Goal: Communication & Community: Share content

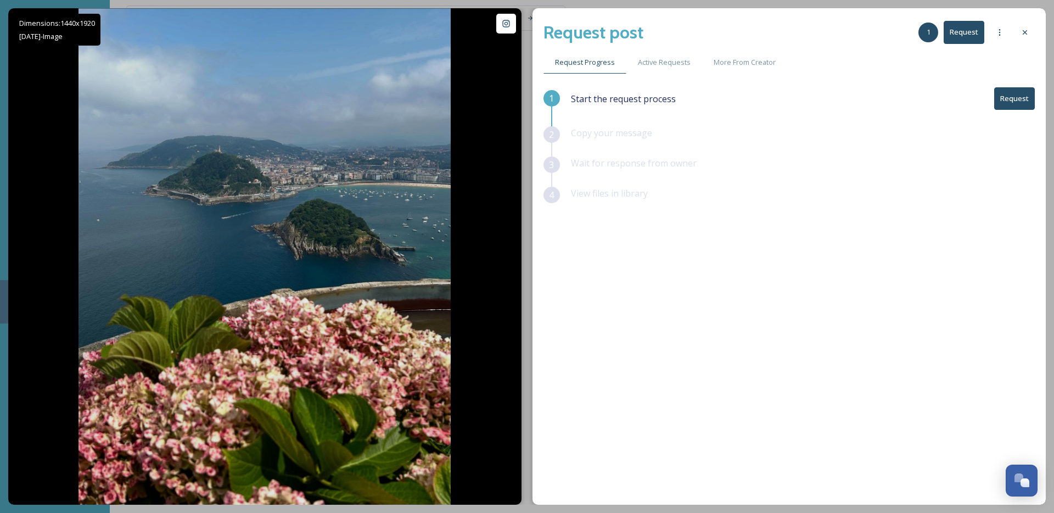
click at [1014, 101] on button "Request" at bounding box center [1015, 98] width 41 height 23
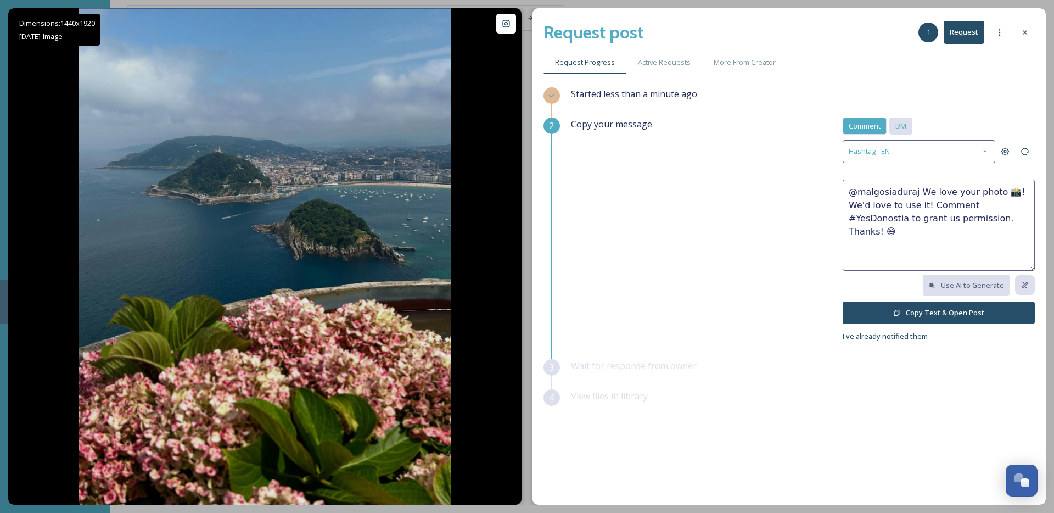
click at [901, 128] on span "DM" at bounding box center [901, 126] width 11 height 10
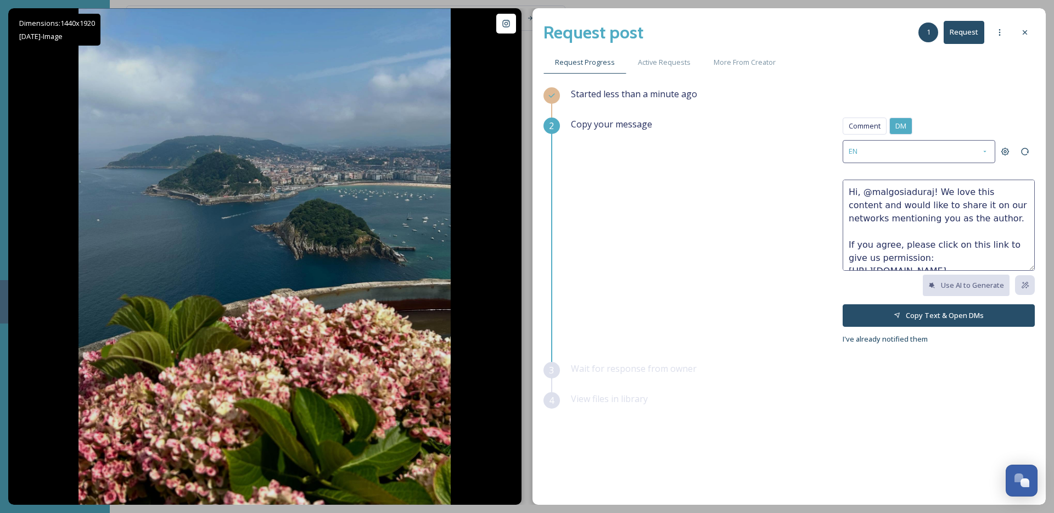
click at [990, 193] on textarea "Hi, @malgosiaduraj! We love this content and would like to share it on our netw…" at bounding box center [939, 225] width 192 height 91
click at [974, 220] on textarea "Hi, @malgosiaduraj! We love this content and would like to share it on our netw…" at bounding box center [939, 225] width 192 height 91
paste textarea "https://www.instagram.com/p/DOCMM_ACg4D/"
click at [969, 222] on textarea "Hi, @malgosiaduraj! We love this content and would like to share it on our netw…" at bounding box center [939, 225] width 192 height 91
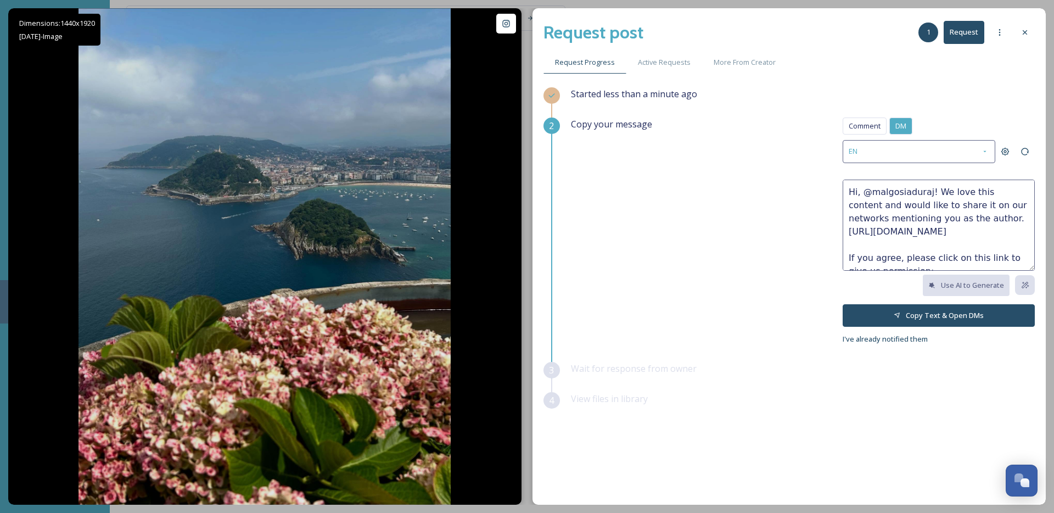
click at [964, 221] on textarea "Hi, @malgosiaduraj! We love this content and would like to share it on our netw…" at bounding box center [939, 225] width 192 height 91
drag, startPoint x: 947, startPoint y: 256, endPoint x: 941, endPoint y: 258, distance: 6.9
click at [941, 258] on textarea "Hi, @malgosiaduraj! We love this content and would like to share it on our netw…" at bounding box center [939, 225] width 192 height 91
click at [949, 256] on textarea "Hi, @malgosiaduraj! We love this content and would like to share it on our netw…" at bounding box center [939, 225] width 192 height 91
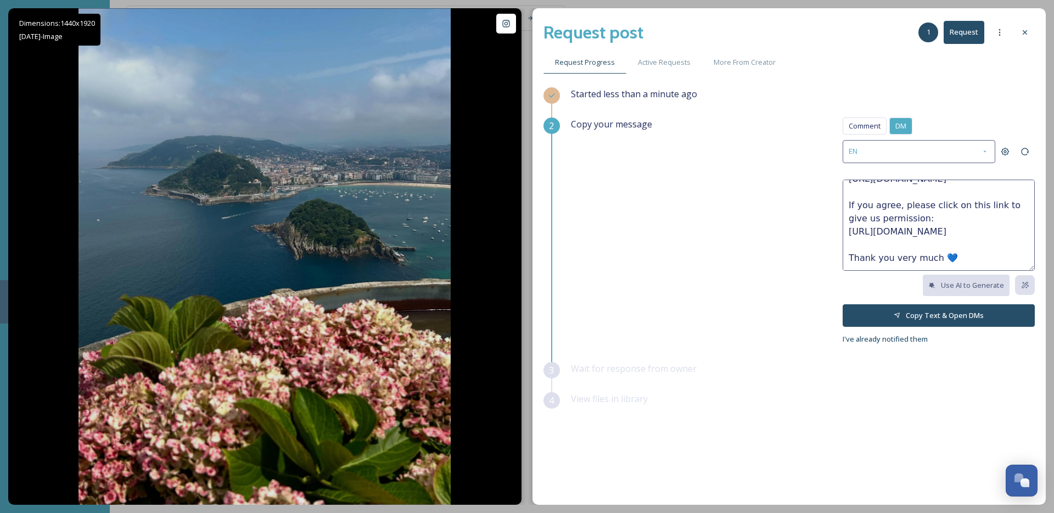
paste textarea "💙"
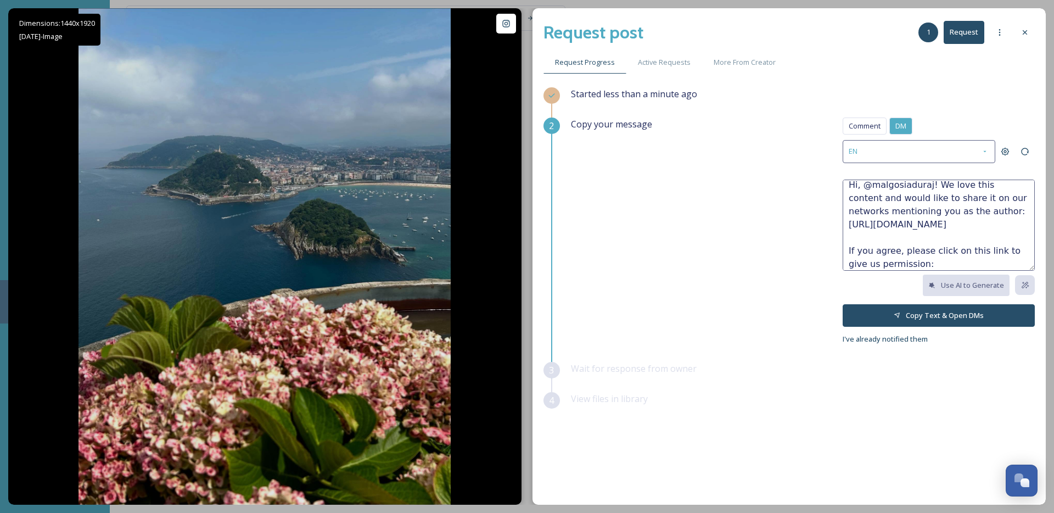
scroll to position [0, 0]
drag, startPoint x: 979, startPoint y: 255, endPoint x: 848, endPoint y: 189, distance: 145.6
click at [848, 189] on textarea "Hi, @malgosiaduraj! We love this content and would like to share it on our netw…" at bounding box center [939, 225] width 192 height 91
type textarea "Hi, @malgosiaduraj! We love this content and would like to share it on our netw…"
click at [940, 316] on button "Copy Text & Open DMs" at bounding box center [939, 315] width 192 height 23
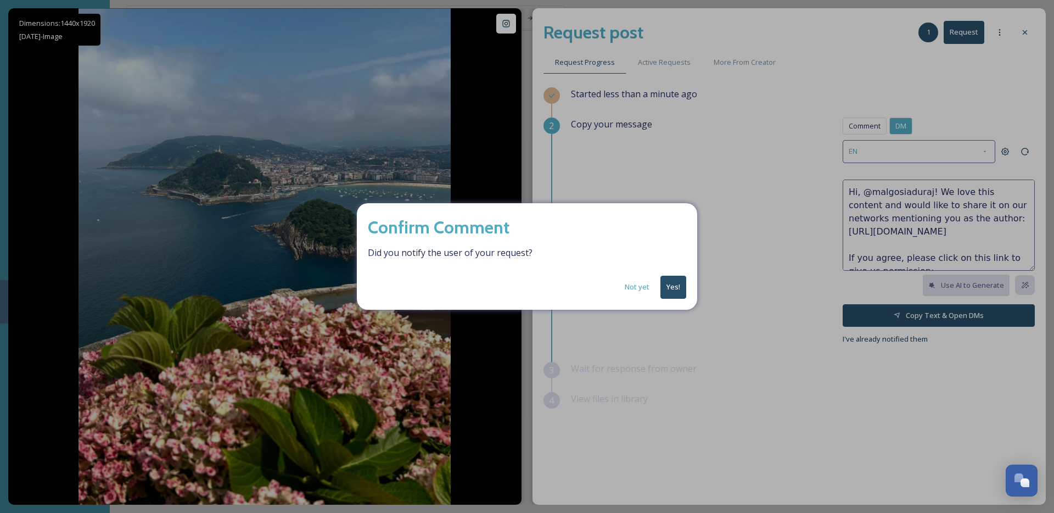
drag, startPoint x: 670, startPoint y: 286, endPoint x: 724, endPoint y: 251, distance: 64.3
click at [671, 286] on button "Yes!" at bounding box center [674, 287] width 26 height 23
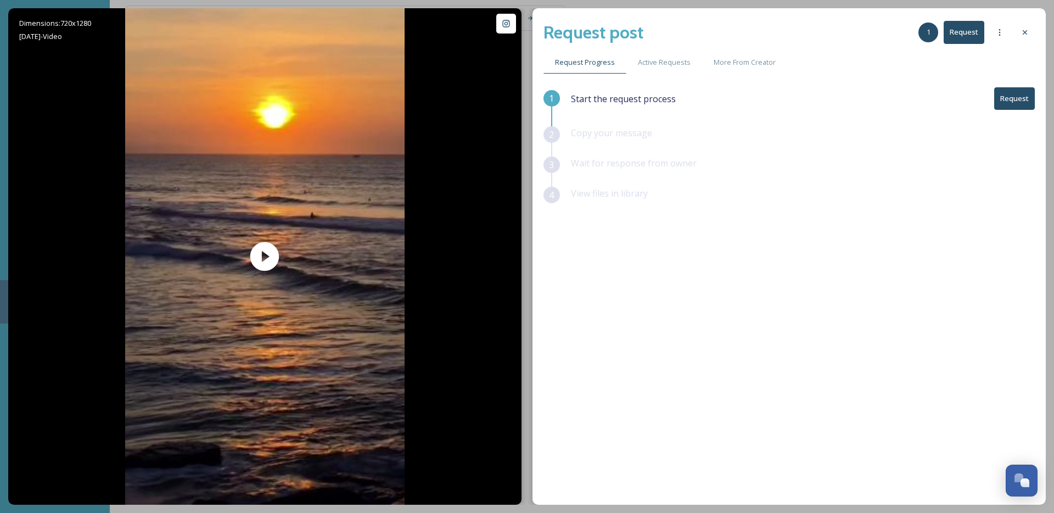
click at [1016, 105] on button "Request" at bounding box center [1015, 98] width 41 height 23
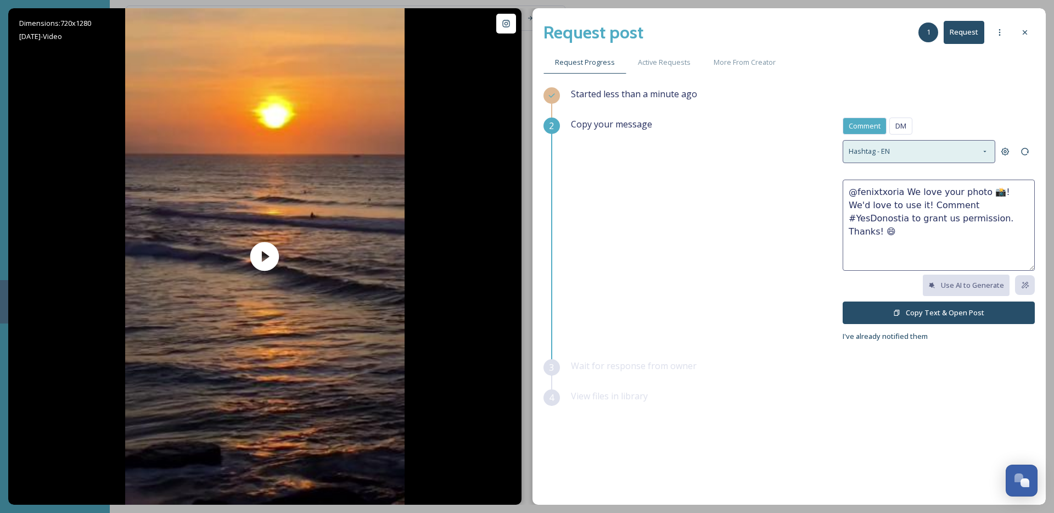
click at [880, 147] on span "Hashtag - EN" at bounding box center [869, 151] width 41 height 10
click at [903, 127] on span "DM" at bounding box center [901, 126] width 11 height 10
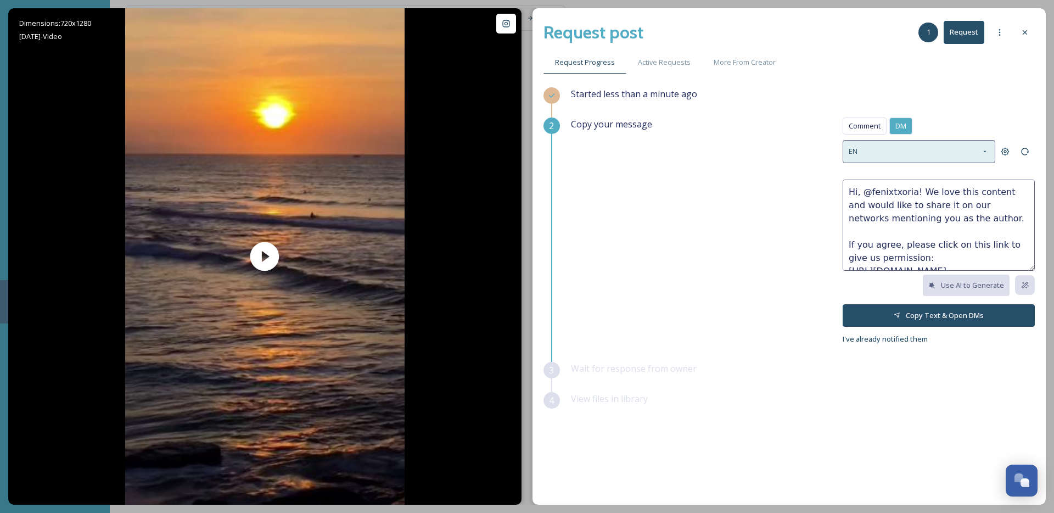
click at [879, 155] on div "EN" at bounding box center [919, 151] width 153 height 23
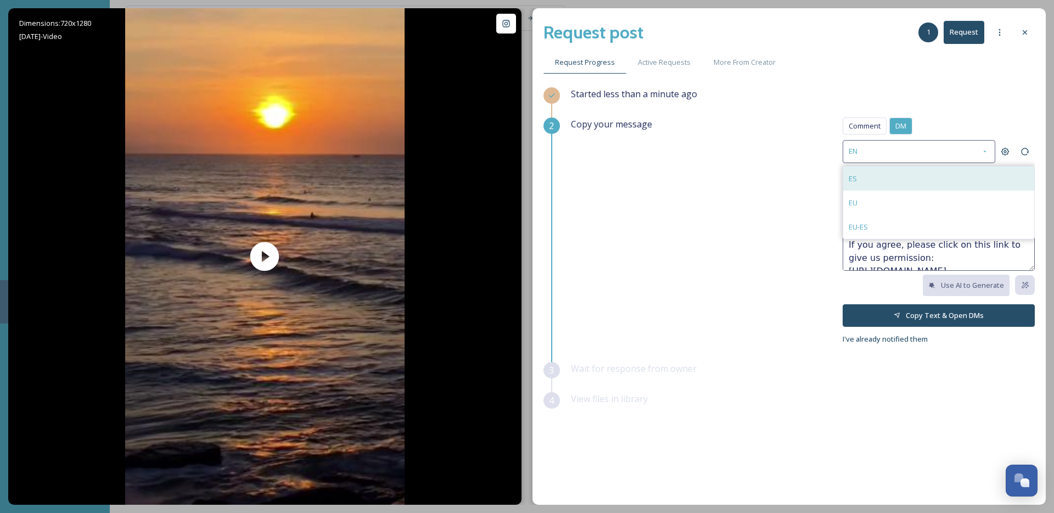
click at [862, 180] on div "ES" at bounding box center [938, 178] width 191 height 24
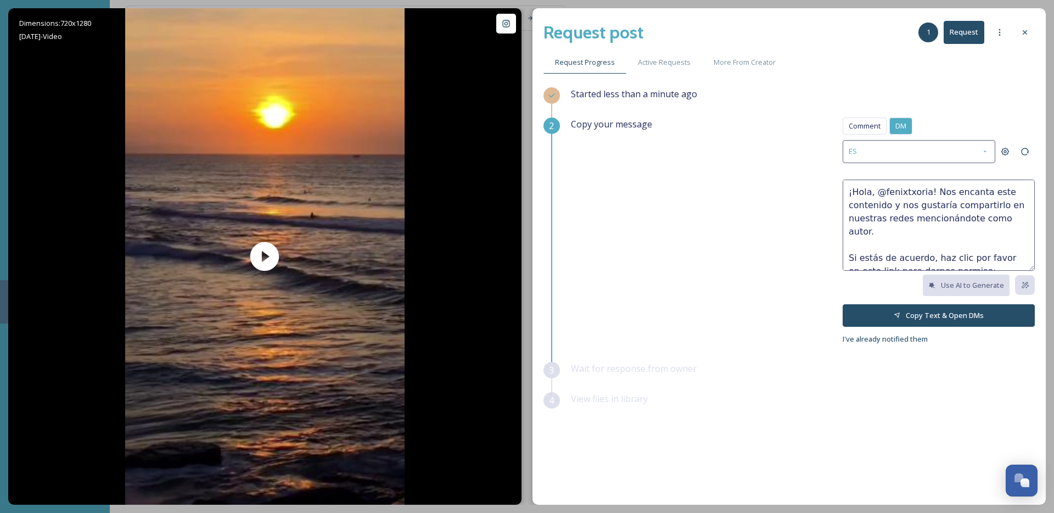
scroll to position [7, 0]
click at [945, 195] on textarea "¡Hola, @fenixtxoria! Nos encanta este contenido y nos gustaría compartirlo en n…" at bounding box center [939, 225] width 192 height 91
click at [868, 199] on textarea "¡Hola, @fenixtxoria! Nos encanta este contenido y nos gustaría compartirlo en n…" at bounding box center [939, 225] width 192 height 91
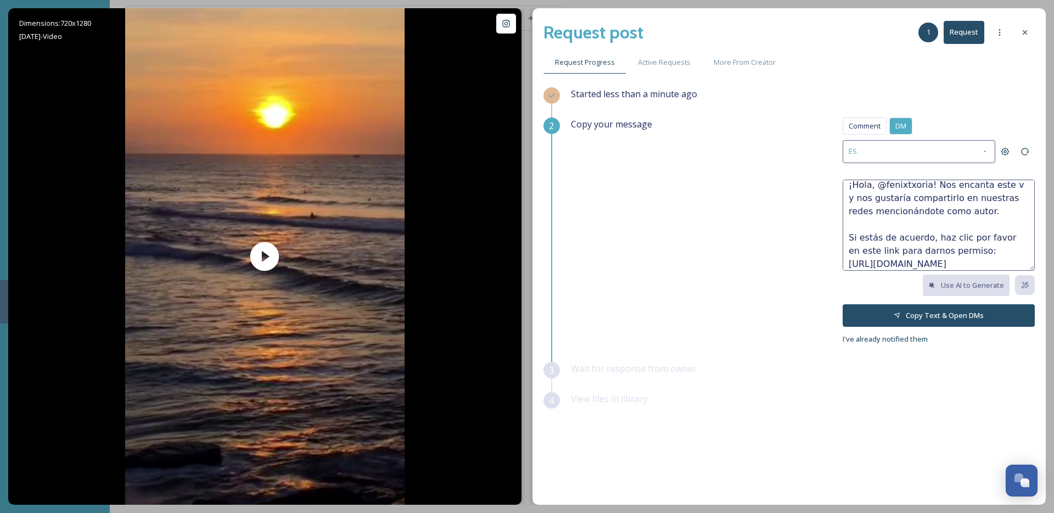
scroll to position [7, 0]
click at [999, 211] on textarea "¡Hola, @fenixtxoria! Nos encanta este vídeo y nos gustaría compartirlo en nuest…" at bounding box center [939, 225] width 192 height 91
paste textarea "https://www.instagram.com/reel/DORgPgrApoM/"
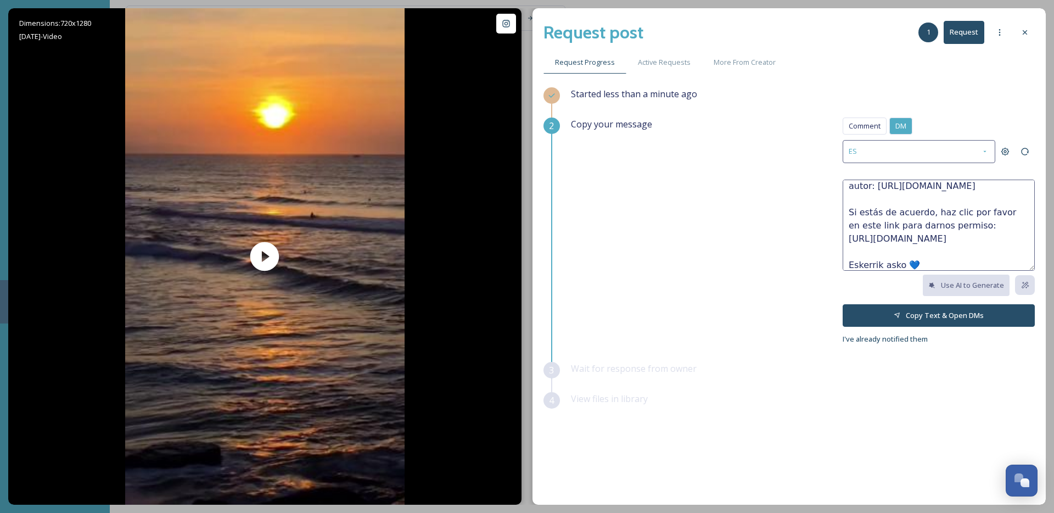
scroll to position [66, 0]
drag, startPoint x: 1002, startPoint y: 206, endPoint x: 967, endPoint y: 208, distance: 35.2
click at [967, 208] on textarea "¡Hola, @fenixtxoria! Nos encanta este vídeo y nos gustaría compartirlo en nuest…" at bounding box center [939, 225] width 192 height 91
click at [908, 256] on textarea "¡Hola, @fenixtxoria! Nos encanta este vídeo y nos gustaría compartirlo en nuest…" at bounding box center [939, 225] width 192 height 91
paste textarea "💙"
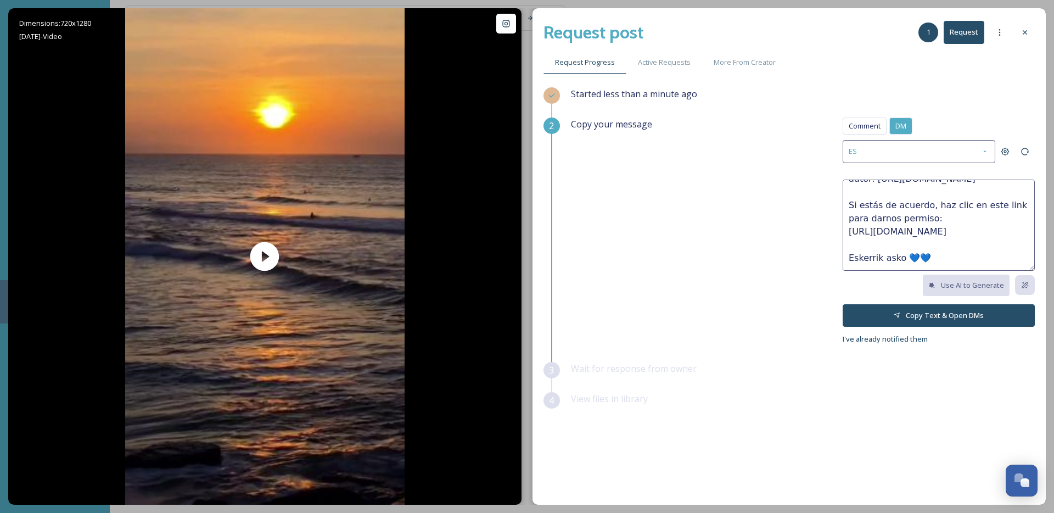
paste textarea "💙"
click at [902, 259] on textarea "¡Hola, @fenixtxoria! Nos encanta este vídeo y nos gustaría compartirlo en nuest…" at bounding box center [939, 225] width 192 height 91
drag, startPoint x: 956, startPoint y: 259, endPoint x: 850, endPoint y: 172, distance: 136.6
click at [850, 172] on div "Comment DM Comment DM ES ¡Hola, @fenixtxoria! Nos encanta este vídeo y nos gust…" at bounding box center [939, 232] width 192 height 228
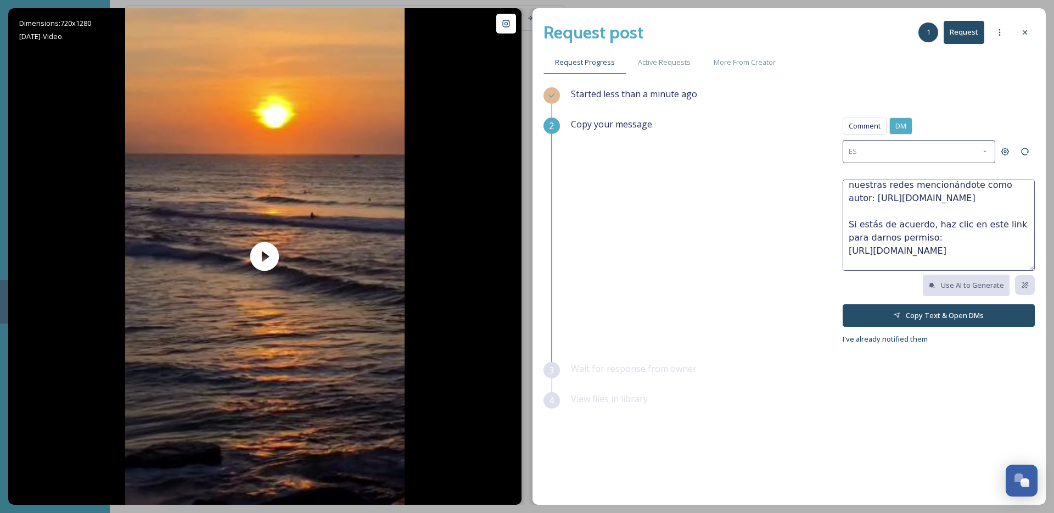
scroll to position [66, 0]
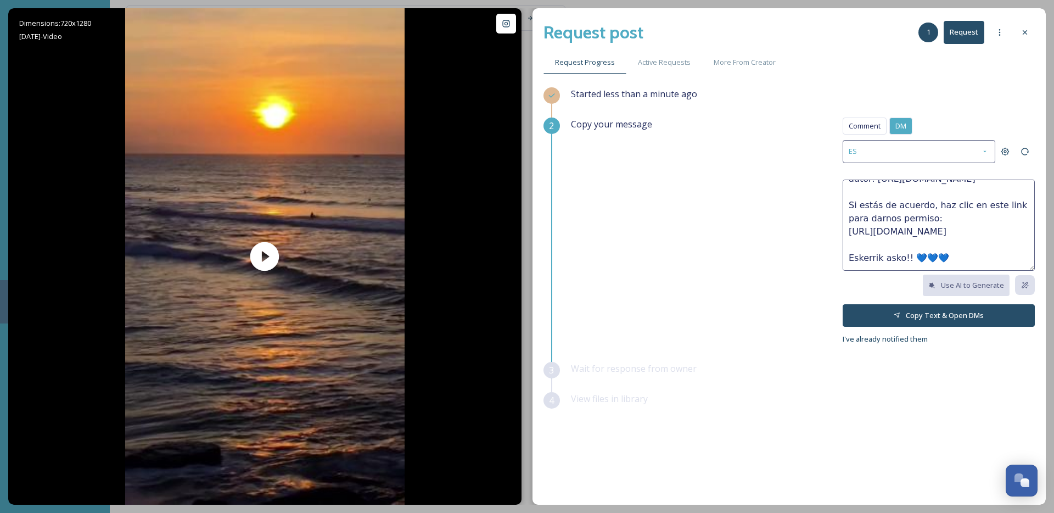
type textarea "¡Hola, @fenixtxoria! Nos encanta este vídeo y nos gustaría compartirlo en nuest…"
click at [911, 306] on button "Copy Text & Open DMs" at bounding box center [939, 315] width 192 height 23
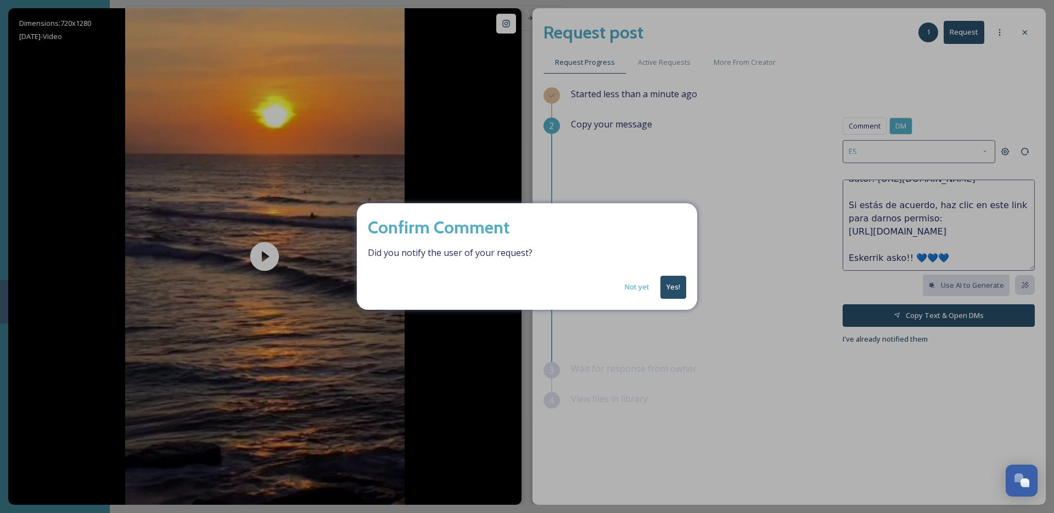
click at [677, 278] on button "Yes!" at bounding box center [674, 287] width 26 height 23
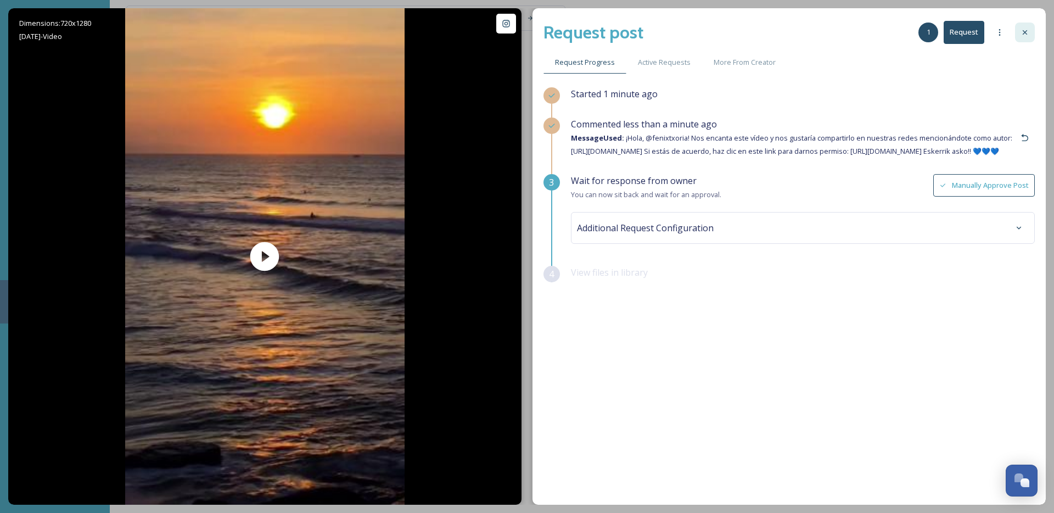
click at [1026, 30] on icon at bounding box center [1025, 32] width 9 height 9
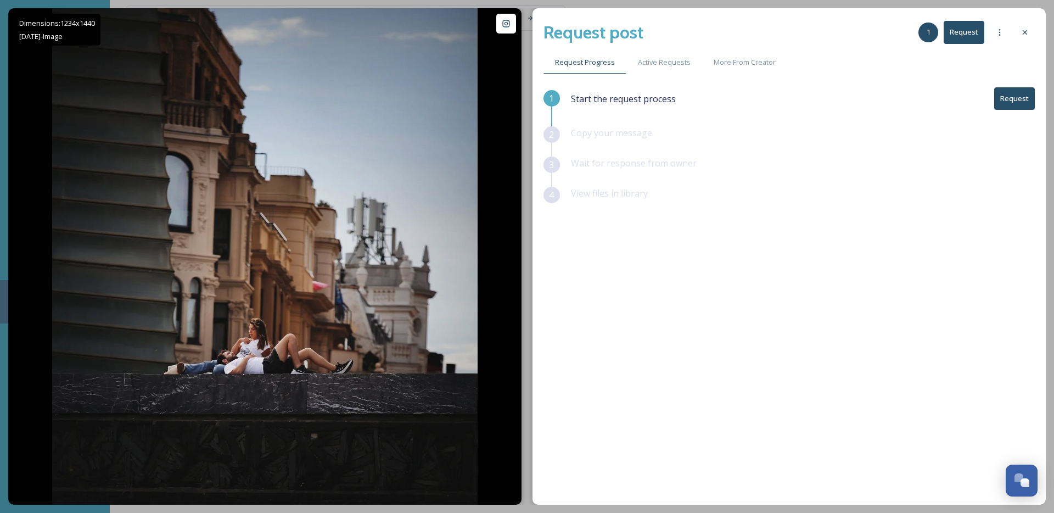
click at [1013, 100] on button "Request" at bounding box center [1015, 98] width 41 height 23
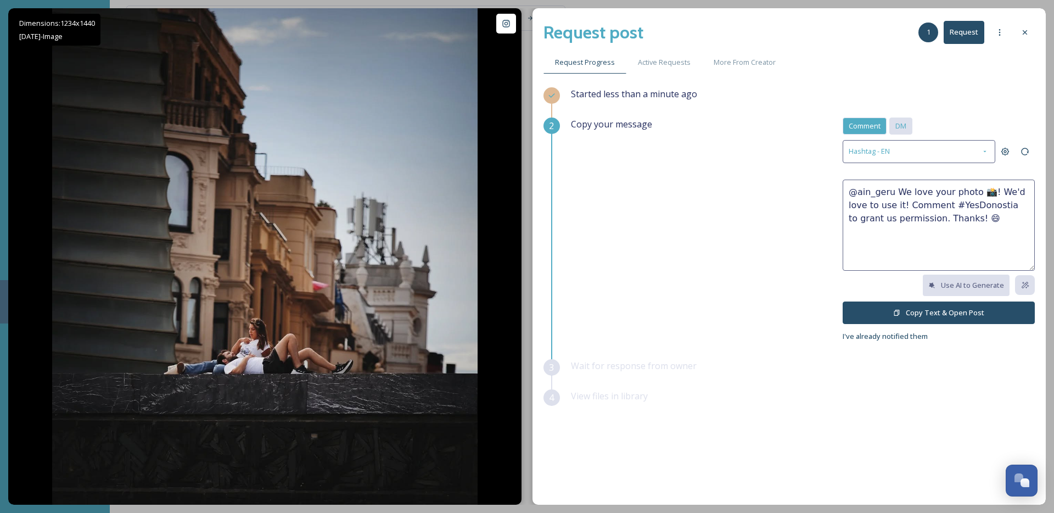
click at [899, 129] on span "DM" at bounding box center [901, 126] width 11 height 10
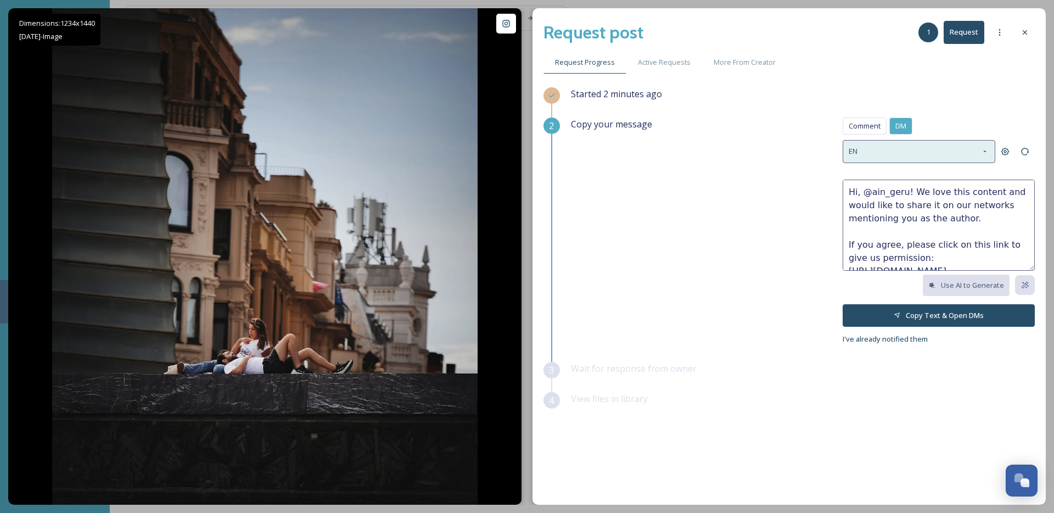
click at [878, 155] on div "EN" at bounding box center [919, 151] width 153 height 23
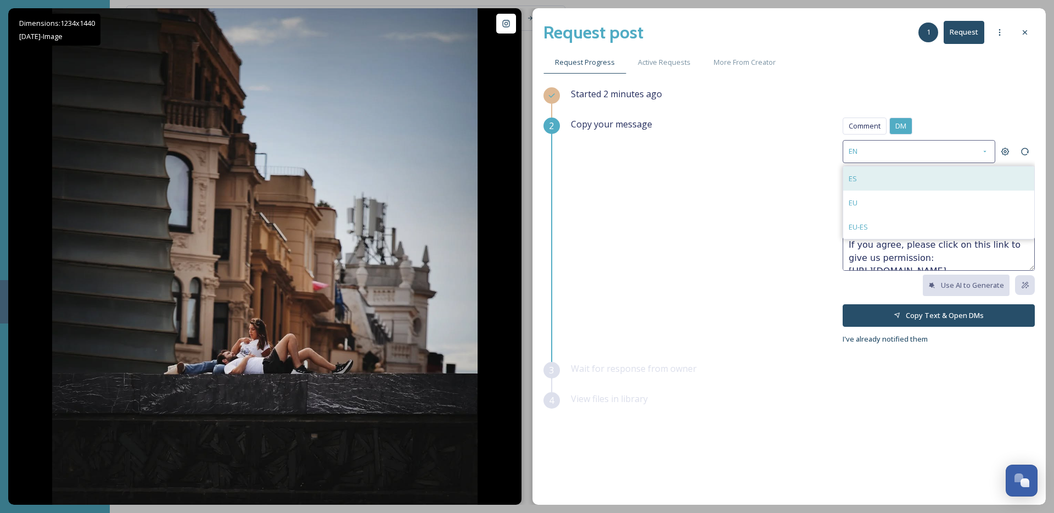
click at [863, 186] on div "ES" at bounding box center [938, 178] width 191 height 24
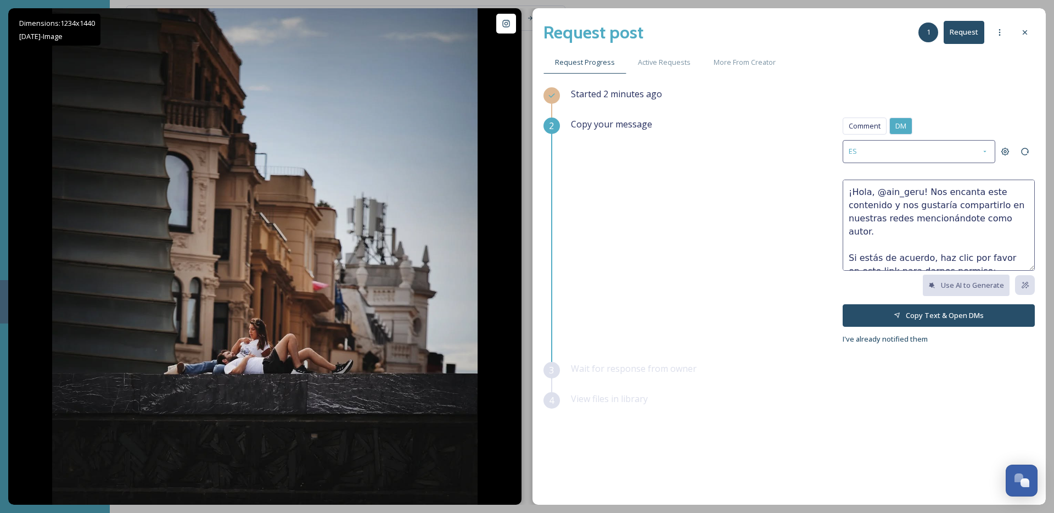
click at [1022, 219] on textarea "¡Hola, @ain_geru! Nos encanta este contenido y nos gustaría compartirlo en nues…" at bounding box center [939, 225] width 192 height 91
paste textarea "https://www.instagram.com/p/DOL0EzkCCCH/"
click at [981, 194] on textarea "¡Hola, @ain_geru! Nos encanta este contenido y nos gustaría compartirlo en nues…" at bounding box center [939, 225] width 192 height 91
click at [856, 203] on textarea "¡Hola, @ain_geru! Nos encanta esta contenido y nos gustaría compartirlo en nues…" at bounding box center [939, 225] width 192 height 91
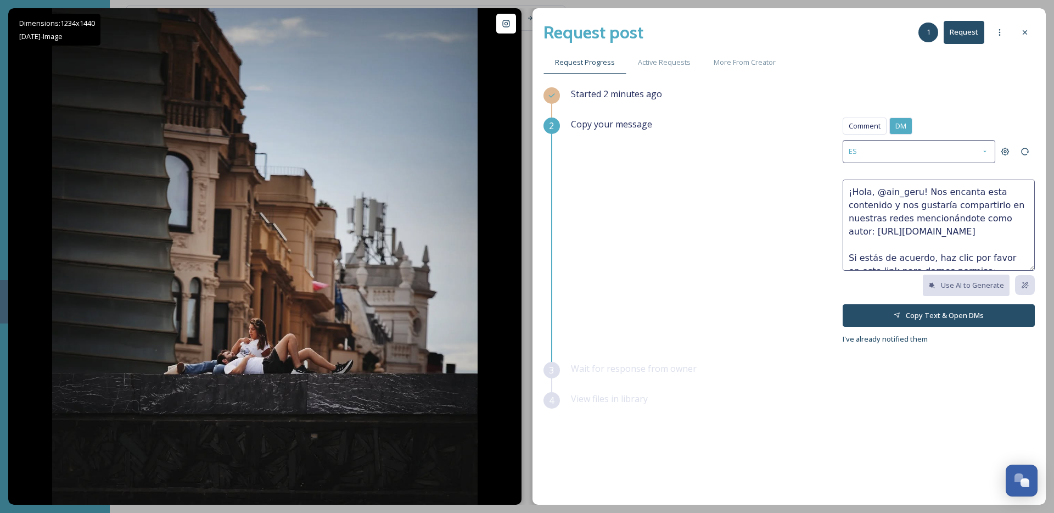
click at [856, 203] on textarea "¡Hola, @ain_geru! Nos encanta esta contenido y nos gustaría compartirlo en nues…" at bounding box center [939, 225] width 192 height 91
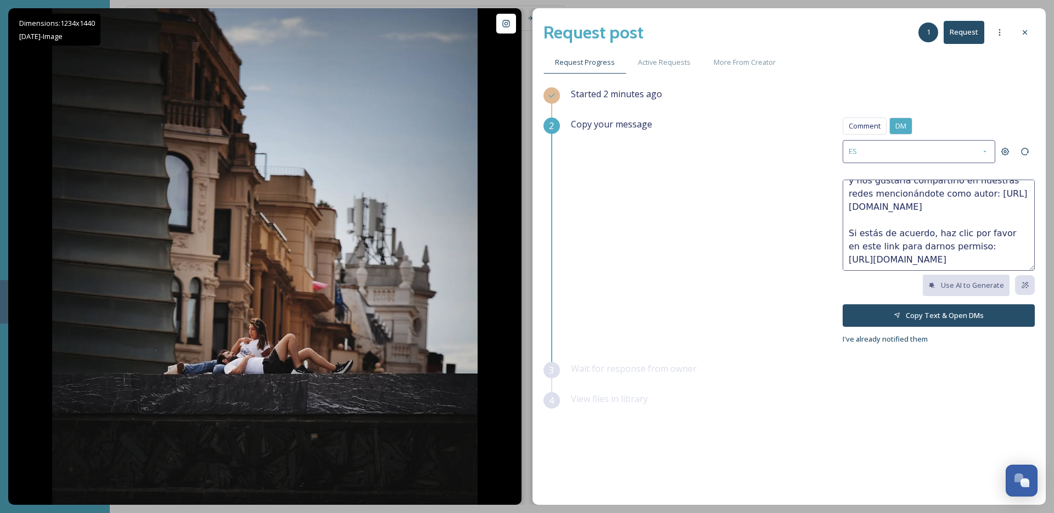
scroll to position [66, 0]
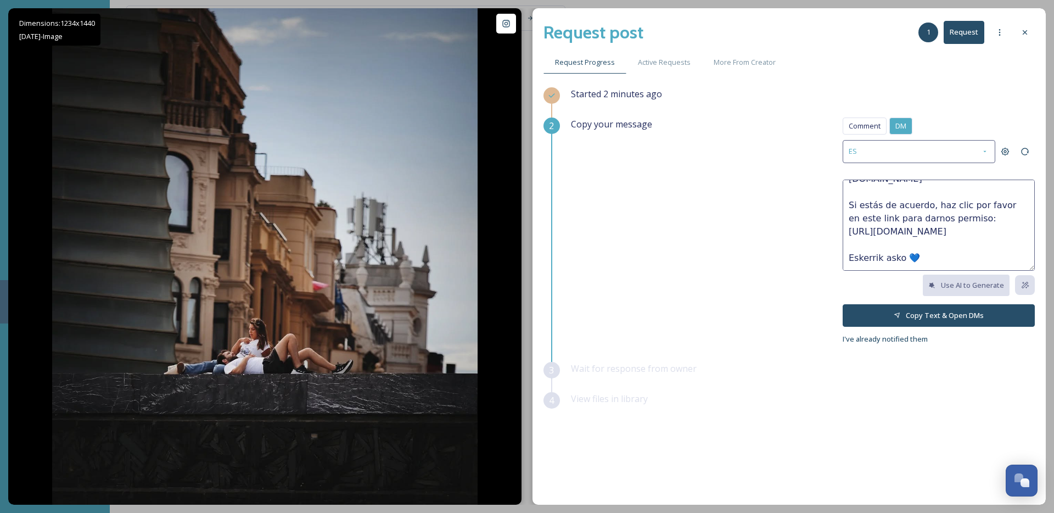
drag, startPoint x: 965, startPoint y: 208, endPoint x: 999, endPoint y: 206, distance: 34.6
click at [999, 206] on textarea "¡Hola, @ain_geru! Nos encanta esta foto y nos gustaría compartirlo en nuestras …" at bounding box center [939, 225] width 192 height 91
click at [902, 260] on textarea "¡Hola, @ain_geru! Nos encanta esta foto y nos gustaría compartirlo en nuestras …" at bounding box center [939, 225] width 192 height 91
drag, startPoint x: 923, startPoint y: 256, endPoint x: 914, endPoint y: 258, distance: 8.9
click at [914, 258] on textarea "¡Hola, @ain_geru! Nos encanta esta foto y nos gustaría compartirlo en nuestras …" at bounding box center [939, 225] width 192 height 91
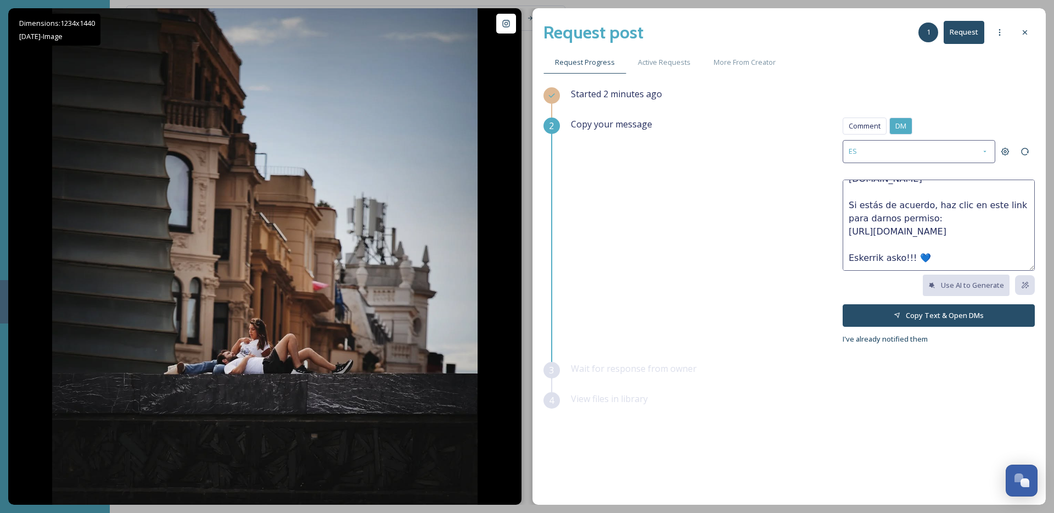
click at [931, 258] on textarea "¡Hola, @ain_geru! Nos encanta esta foto y nos gustaría compartirlo en nuestras …" at bounding box center [939, 225] width 192 height 91
paste textarea "💙"
type textarea "¡Hola, @ain_geru! Nos encanta esta foto y nos gustaría compartirlo en nuestras …"
click at [906, 320] on button "Copy Text & Open DMs" at bounding box center [939, 315] width 192 height 23
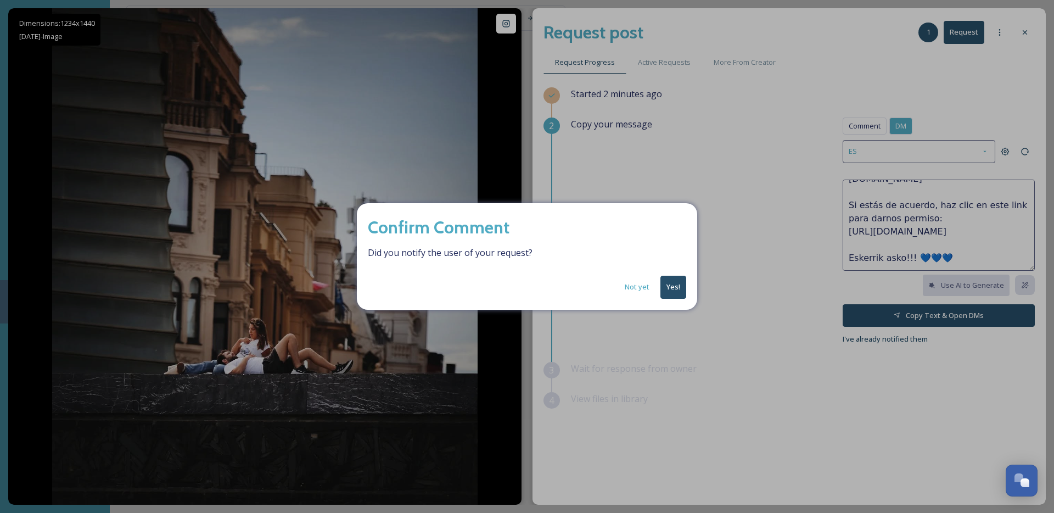
click at [676, 289] on button "Yes!" at bounding box center [674, 287] width 26 height 23
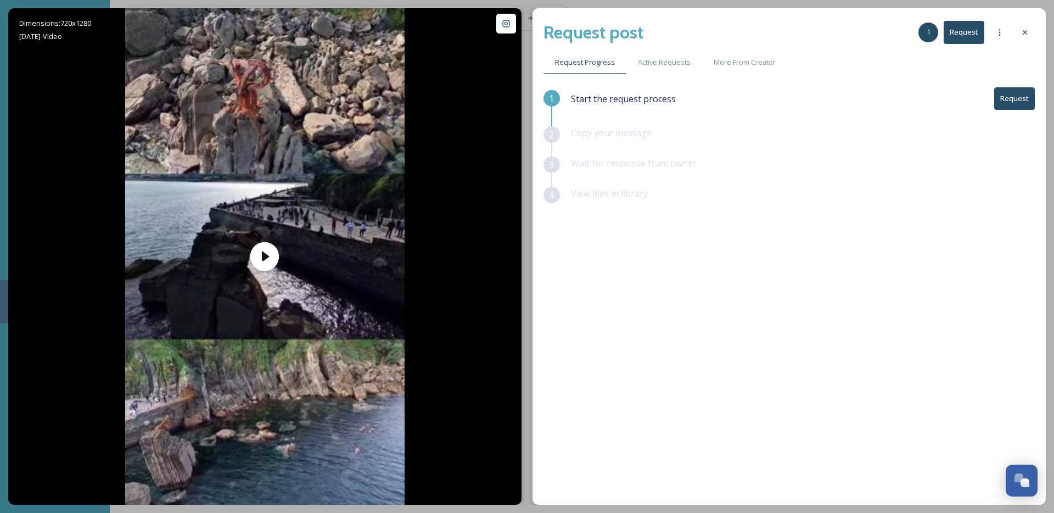
click at [1006, 98] on button "Request" at bounding box center [1015, 98] width 41 height 23
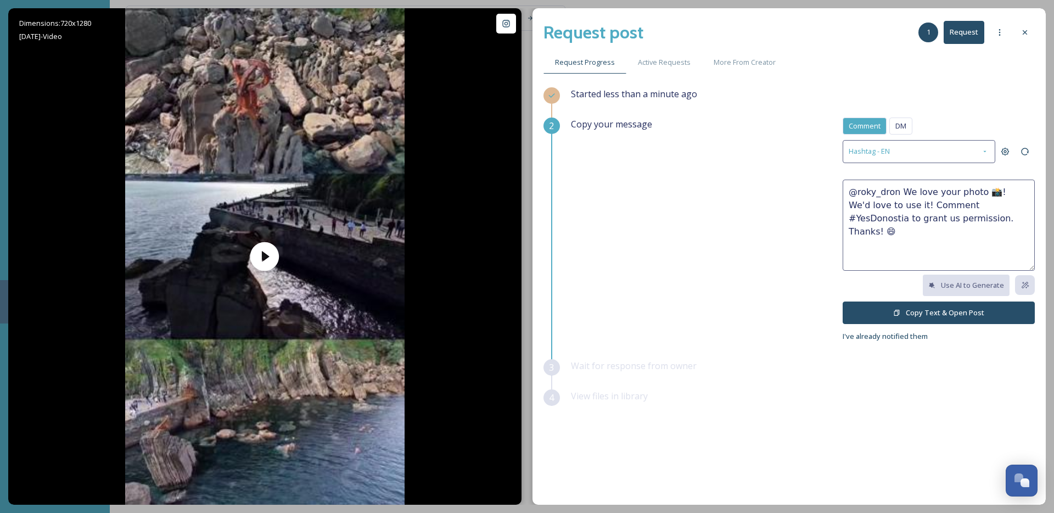
click at [901, 124] on span "DM" at bounding box center [901, 126] width 11 height 10
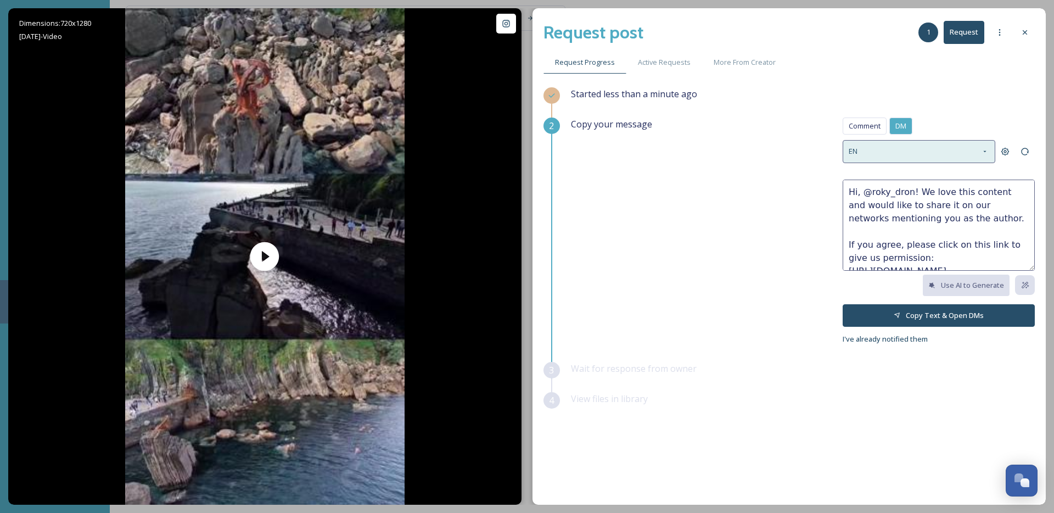
click at [889, 159] on div "EN" at bounding box center [919, 151] width 153 height 23
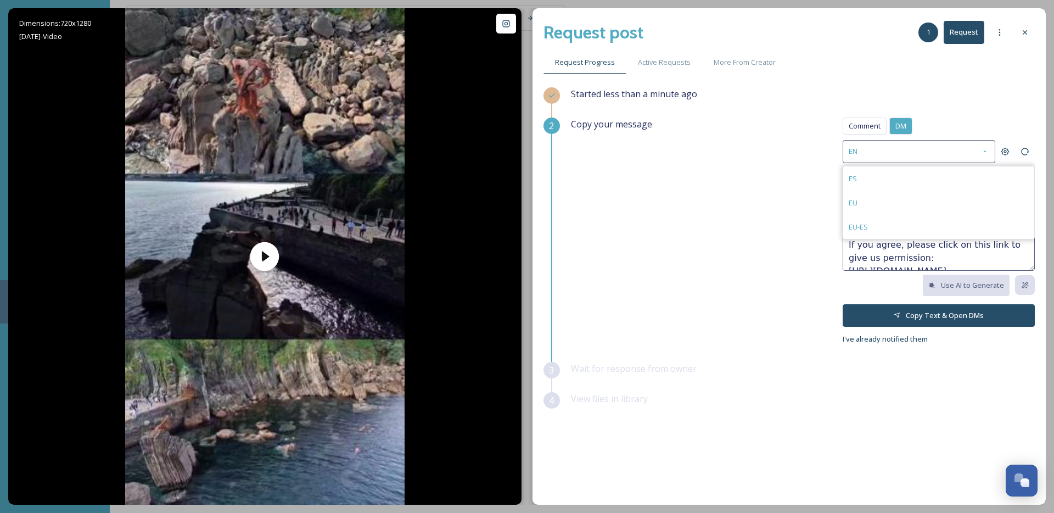
drag, startPoint x: 858, startPoint y: 181, endPoint x: 876, endPoint y: 193, distance: 21.5
click at [858, 181] on div "ES" at bounding box center [938, 178] width 191 height 24
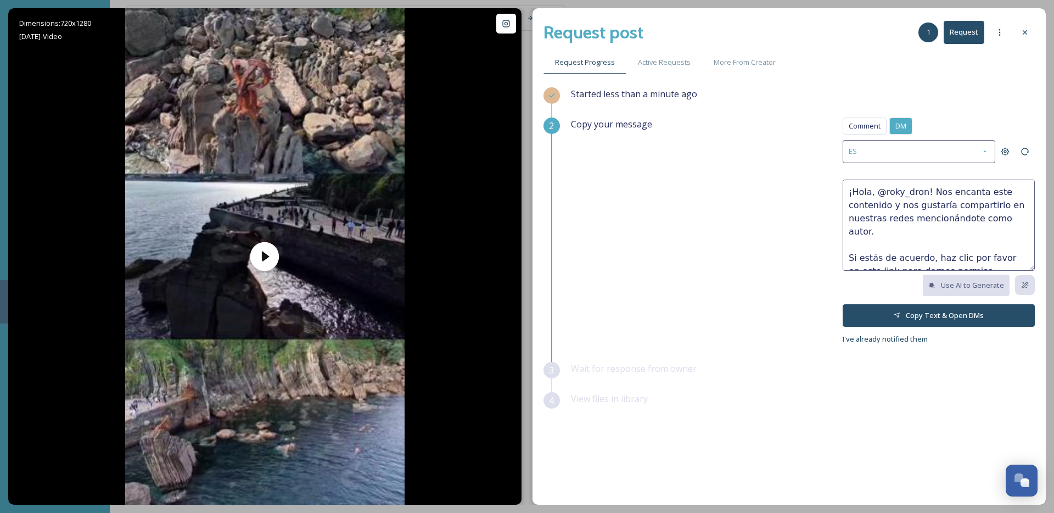
click at [1022, 219] on textarea "¡Hola, @roky_dron! Nos encanta este contenido y nos gustaría compartirlo en nue…" at bounding box center [939, 225] width 192 height 91
paste textarea "[URL][DOMAIN_NAME]"
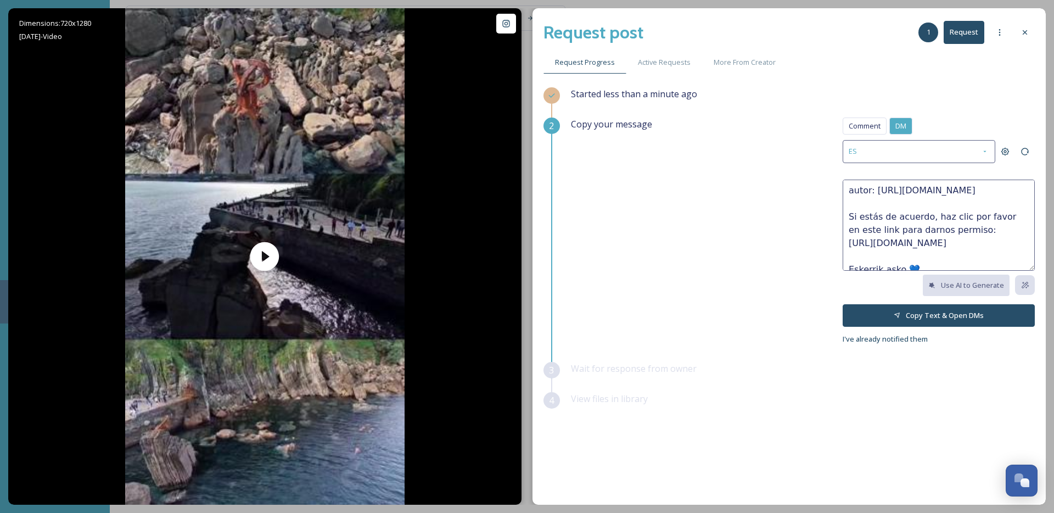
scroll to position [66, 0]
click at [879, 245] on textarea "¡Hola, @roky_dron! Nos encanta este contenido y nos gustaría compartirlo en nue…" at bounding box center [939, 225] width 192 height 91
click at [900, 259] on textarea "¡Hola, @roky_dron! Nos encanta este contenido y nos gustaría compartirlo en nue…" at bounding box center [939, 225] width 192 height 91
drag, startPoint x: 920, startPoint y: 260, endPoint x: 910, endPoint y: 261, distance: 9.4
click at [910, 261] on textarea "¡Hola, @roky_dron! Nos encanta este contenido y nos gustaría compartirlo en nue…" at bounding box center [939, 225] width 192 height 91
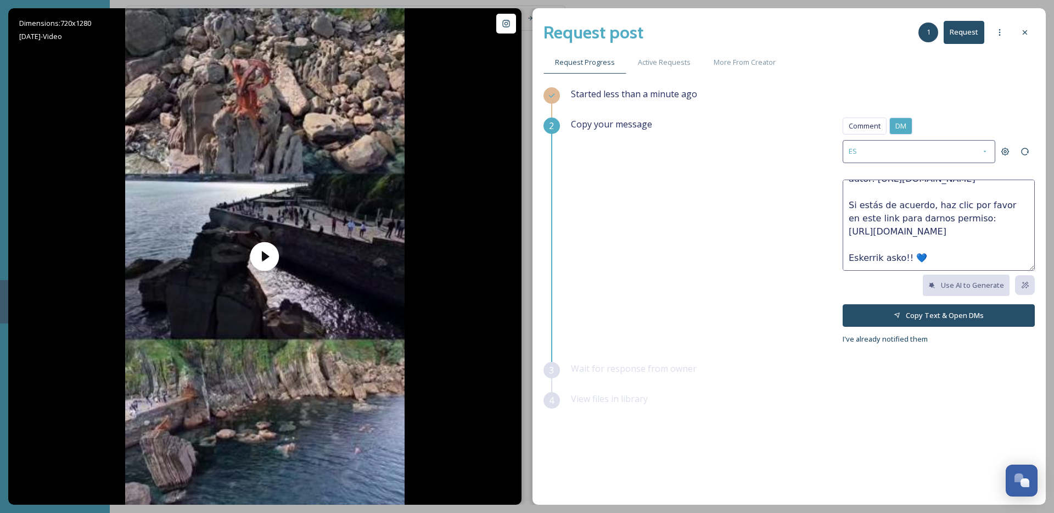
click at [936, 259] on textarea "¡Hola, @roky_dron! Nos encanta este contenido y nos gustaría compartirlo en nue…" at bounding box center [939, 225] width 192 height 91
paste textarea "💙"
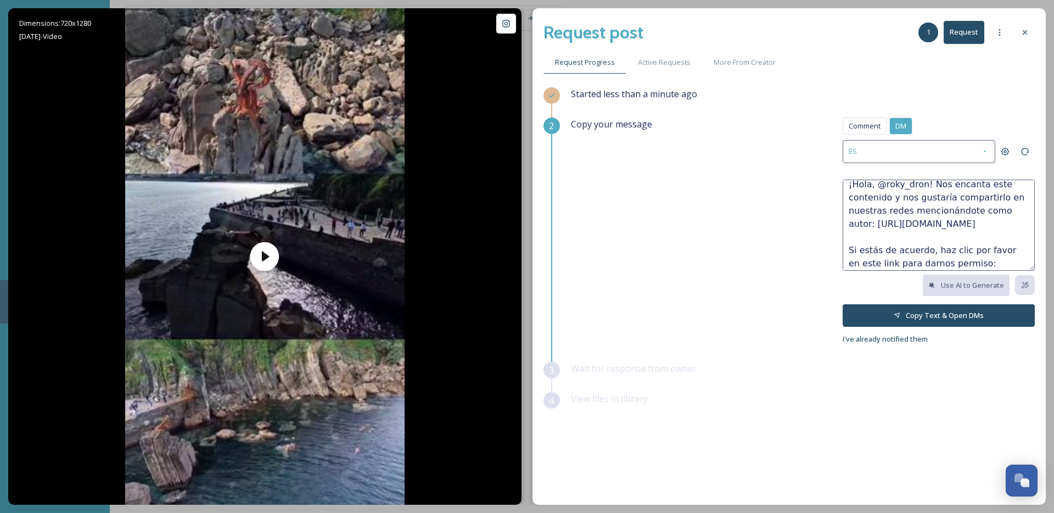
scroll to position [0, 0]
click at [878, 204] on textarea "¡Hola, @roky_dron! Nos encanta este contenido y nos gustaría compartirlo en nue…" at bounding box center [939, 225] width 192 height 91
click at [877, 203] on textarea "¡Hola, @roky_dron! Nos encanta este contenido y nos gustaría compartirlo en nue…" at bounding box center [939, 225] width 192 height 91
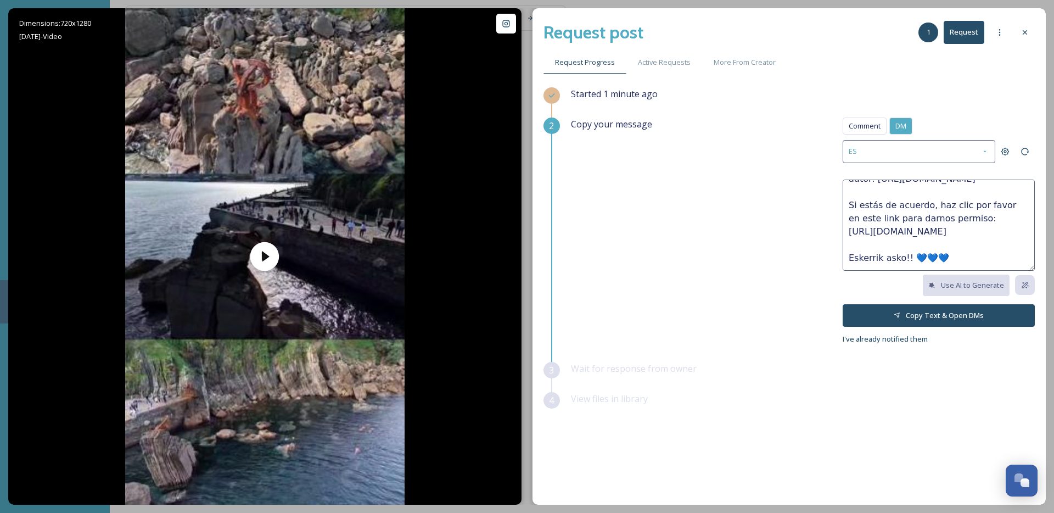
scroll to position [66, 0]
type textarea "¡Hola, @roky_dron! Nos encanta este vídeo y nos gustaría compartirlo en nuestra…"
click at [908, 304] on button "Copy Text & Open DMs" at bounding box center [939, 315] width 192 height 23
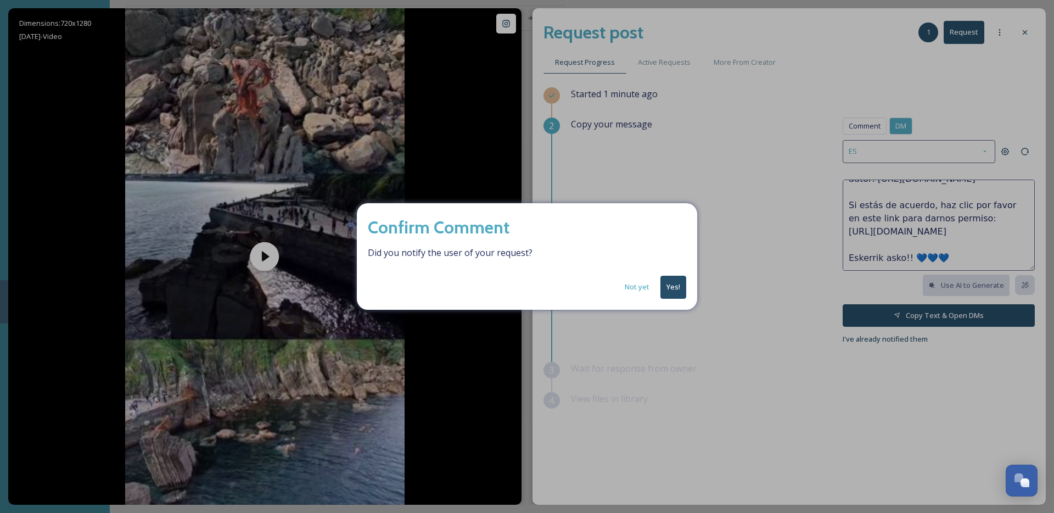
click at [673, 284] on button "Yes!" at bounding box center [674, 287] width 26 height 23
